Goal: Participate in discussion

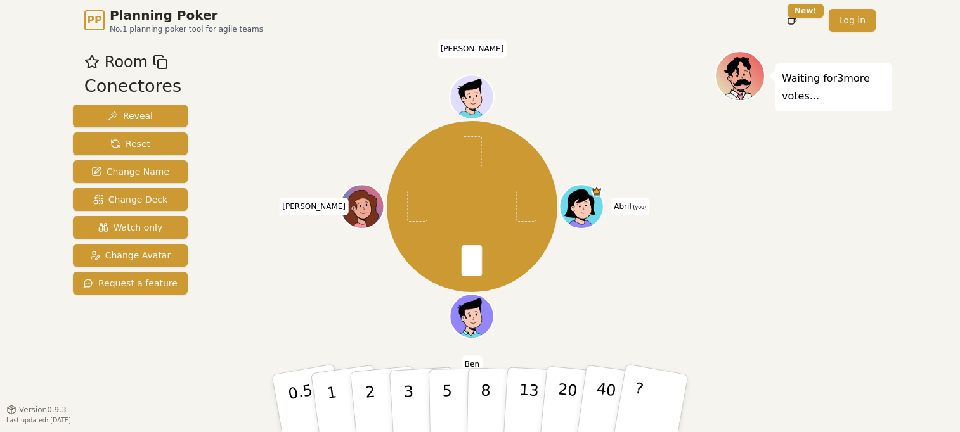
click at [370, 287] on div "Abril (you) [PERSON_NAME] [PERSON_NAME]" at bounding box center [472, 207] width 485 height 266
click at [370, 398] on p "2" at bounding box center [371, 405] width 16 height 69
click at [125, 359] on div "Room Conectores Reveal Reset Change Name Change Deck Watch only Change Avatar R…" at bounding box center [130, 225] width 125 height 349
click at [101, 359] on div "Room Conectores Reveal Reset Change Name Change Deck Watch only Change Avatar R…" at bounding box center [130, 225] width 125 height 349
click at [68, 339] on div "Room Conectores Reveal Reset Change Name Change Deck Watch only Change Avatar R…" at bounding box center [130, 225] width 125 height 349
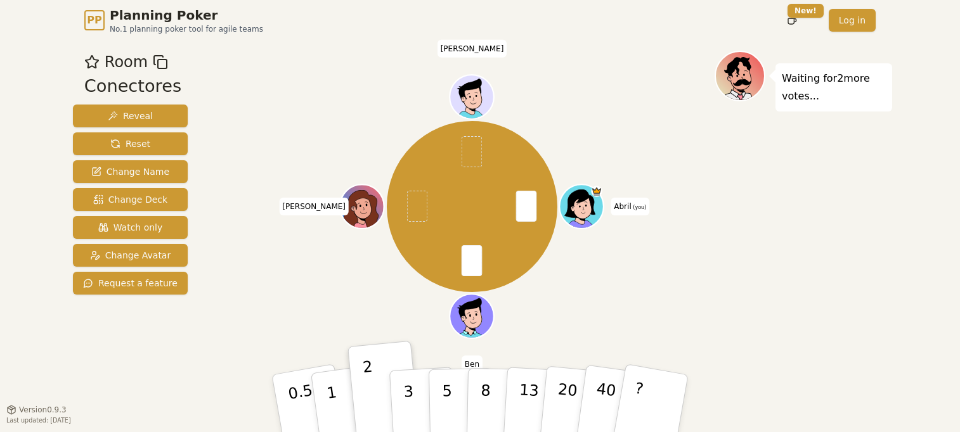
click at [82, 378] on div "Room Conectores Reveal Reset Change Name Change Deck Watch only Change Avatar R…" at bounding box center [130, 225] width 125 height 349
click at [710, 262] on div "Abril (you) [PERSON_NAME] [PERSON_NAME]" at bounding box center [472, 207] width 485 height 266
click at [249, 203] on div "Abril (you) [PERSON_NAME] [PERSON_NAME]" at bounding box center [472, 207] width 485 height 266
click at [310, 210] on span "[PERSON_NAME]" at bounding box center [314, 207] width 70 height 18
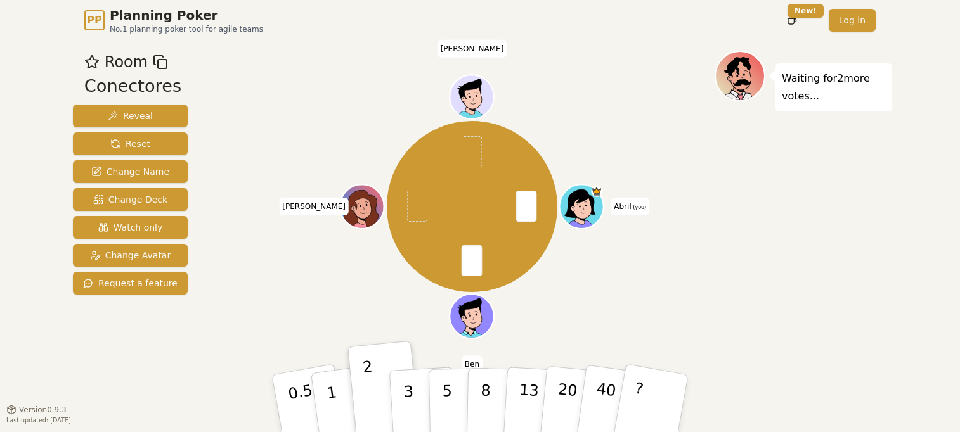
click at [303, 250] on div "Abril (you) [PERSON_NAME] [PERSON_NAME]" at bounding box center [472, 207] width 485 height 266
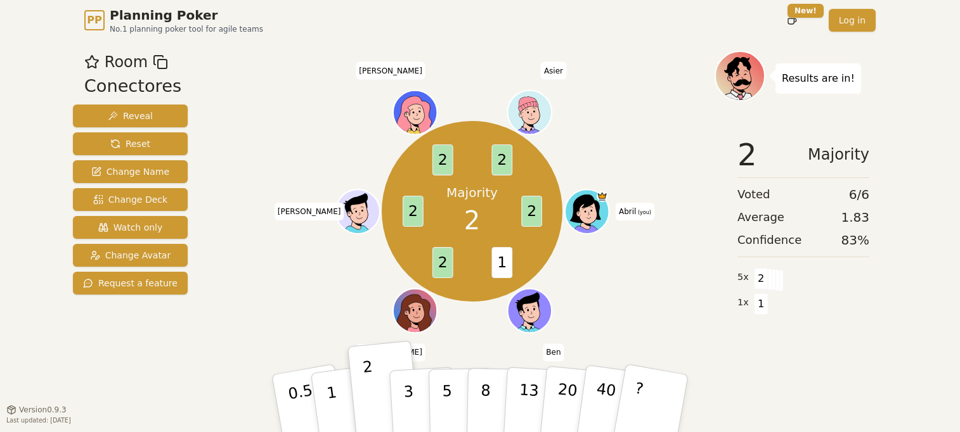
click at [307, 181] on div "Majority 2 2 1 2 2 2 2 Abril (you) [PERSON_NAME] [PERSON_NAME] [PERSON_NAME] As…" at bounding box center [472, 212] width 485 height 276
click at [310, 212] on span "[PERSON_NAME]" at bounding box center [310, 212] width 70 height 18
click at [312, 151] on div "Majority 2 2 1 2 2 2 2 Abril (you) [PERSON_NAME] [PERSON_NAME] [PERSON_NAME] As…" at bounding box center [472, 212] width 485 height 276
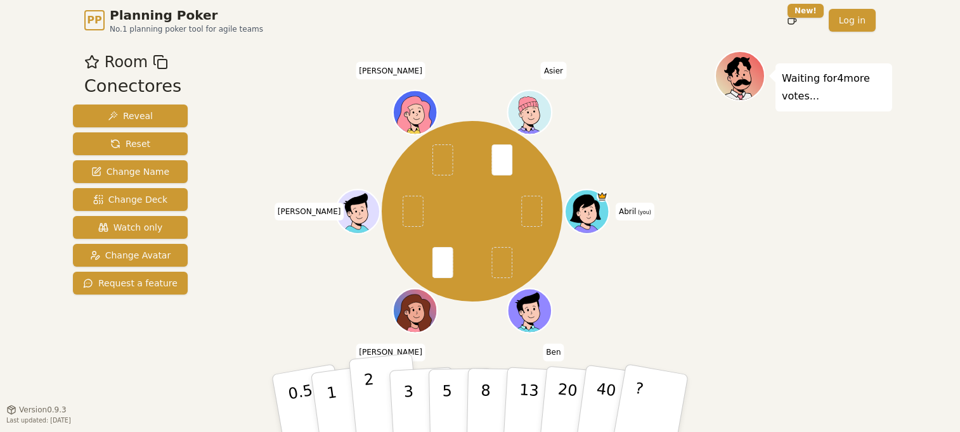
click at [384, 389] on button "2" at bounding box center [385, 404] width 72 height 101
click at [334, 339] on div "Abril (you) [PERSON_NAME] [PERSON_NAME] [PERSON_NAME] Asier" at bounding box center [472, 212] width 485 height 276
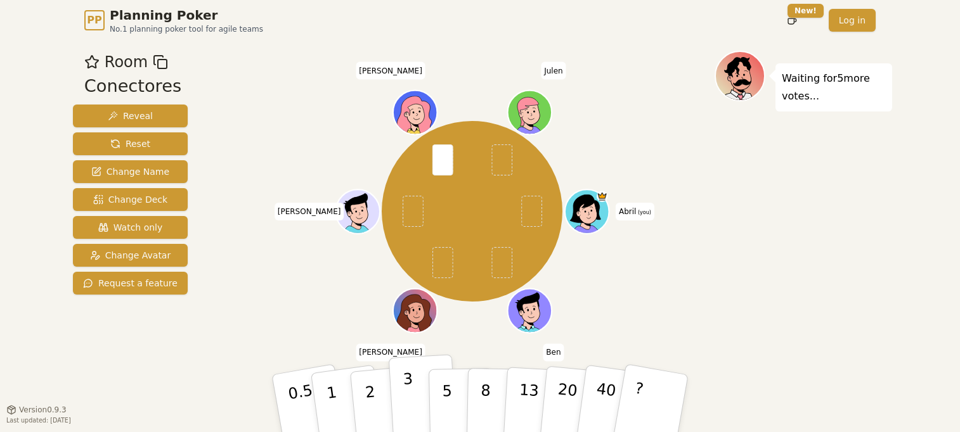
click at [404, 391] on p "3" at bounding box center [410, 404] width 14 height 69
click at [273, 262] on div "Abril (you) [PERSON_NAME] [PERSON_NAME] [PERSON_NAME]" at bounding box center [472, 212] width 485 height 276
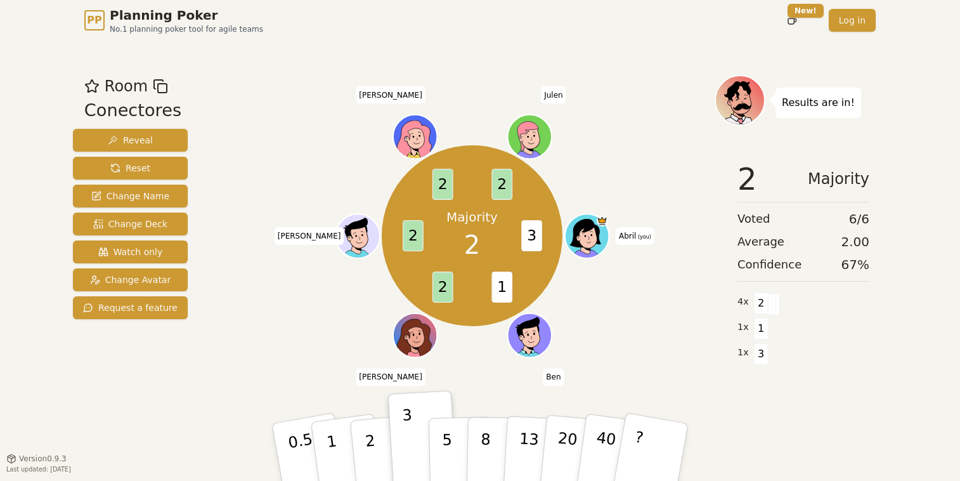
click at [214, 361] on div "Room Conectores Reveal Reset Change Name Change Deck Watch only Change Avatar R…" at bounding box center [480, 249] width 824 height 349
click at [376, 432] on button "2" at bounding box center [385, 452] width 72 height 101
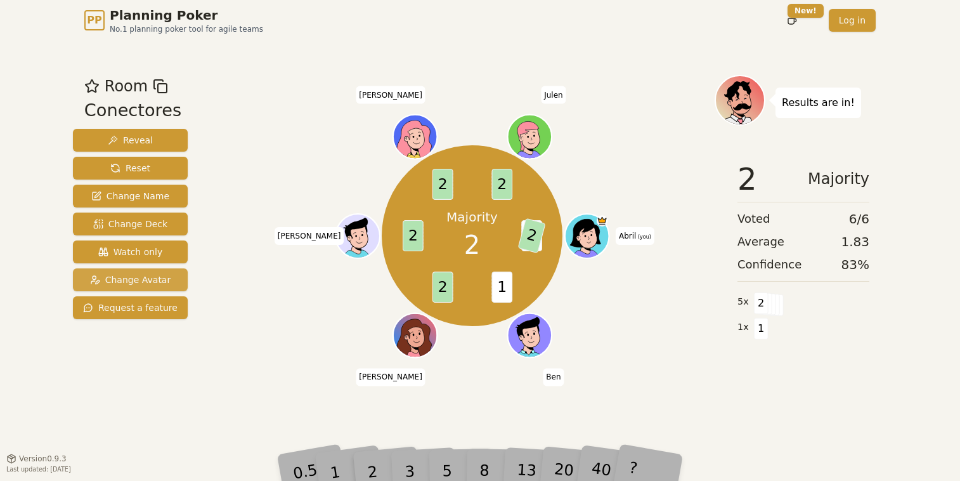
click at [167, 269] on button "Change Avatar" at bounding box center [130, 279] width 115 height 23
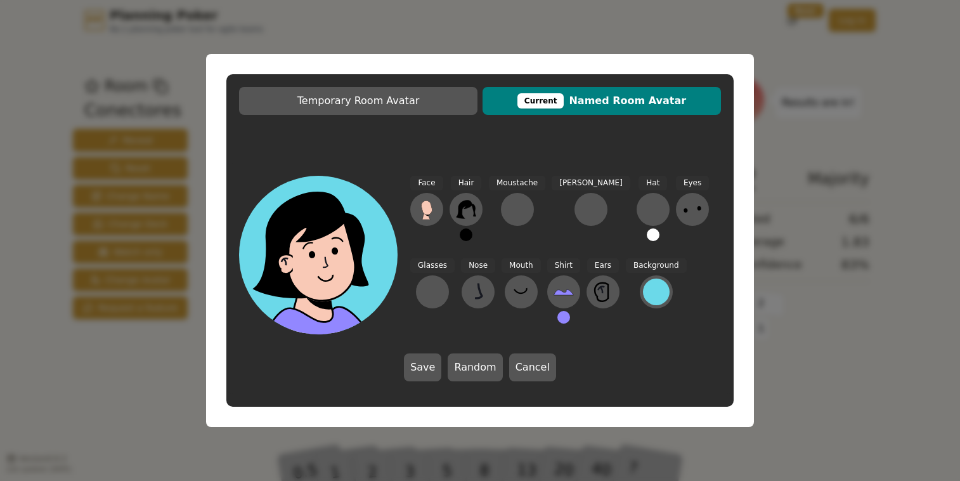
click at [143, 293] on div "Temporary Room Avatar Current Named Room Avatar Face Hair Moustache [PERSON_NAM…" at bounding box center [480, 240] width 960 height 481
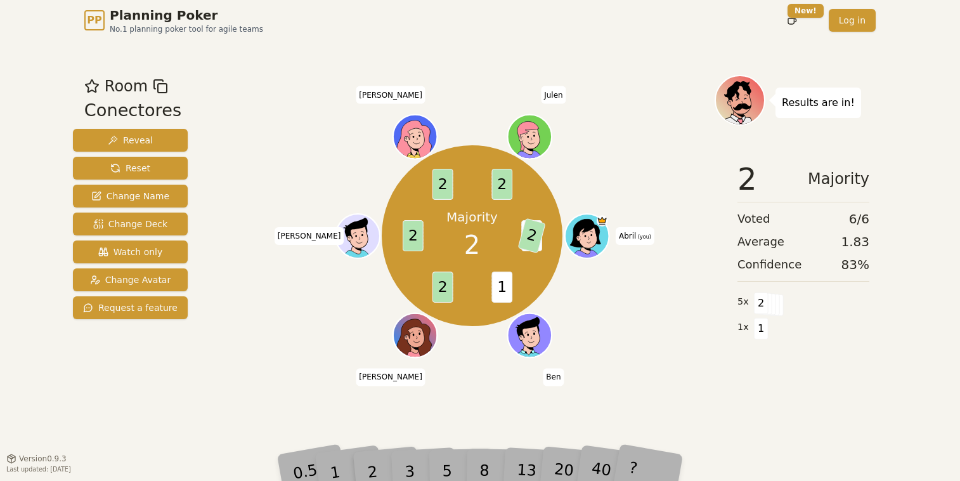
click at [295, 327] on div "Majority 2 3 2 1 2 2 2 2 Abril (you) [PERSON_NAME] [PERSON_NAME] [PERSON_NAME]" at bounding box center [472, 236] width 485 height 276
